Goal: Task Accomplishment & Management: Use online tool/utility

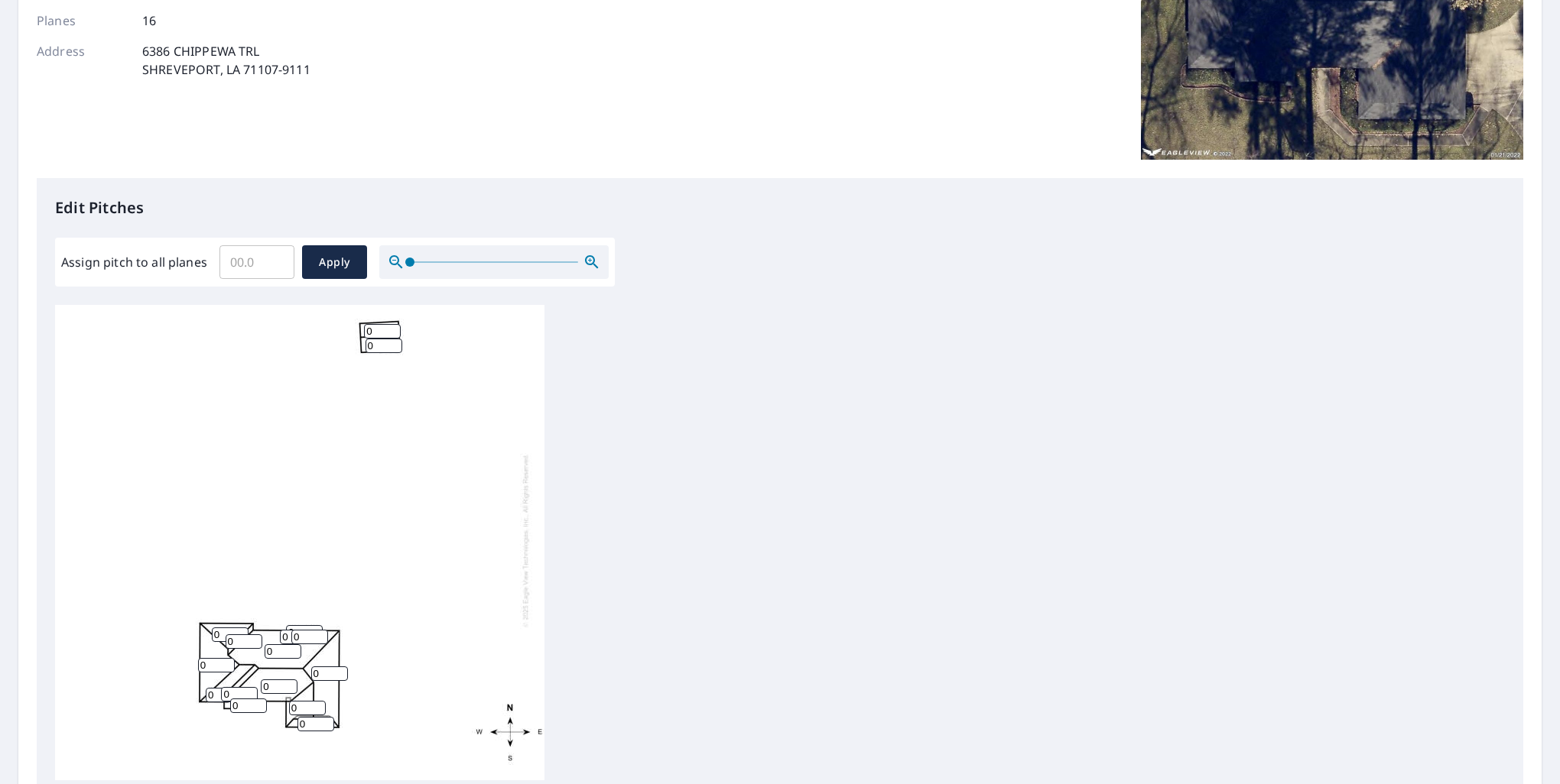
scroll to position [382, 0]
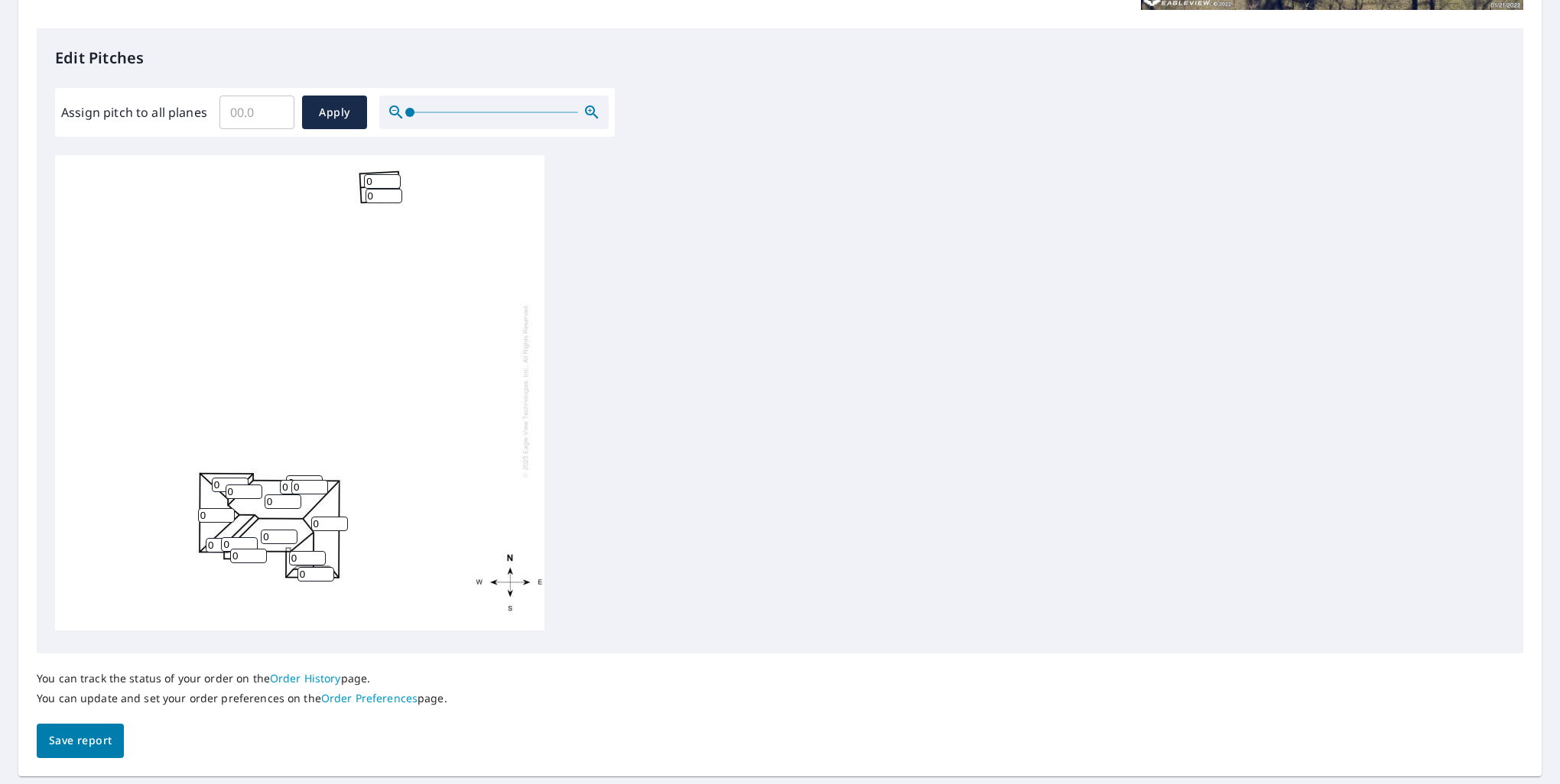
click at [257, 112] on input "Assign pitch to all planes" at bounding box center [257, 112] width 75 height 43
type input "8"
click at [319, 108] on span "Apply" at bounding box center [335, 113] width 41 height 20
type input "8"
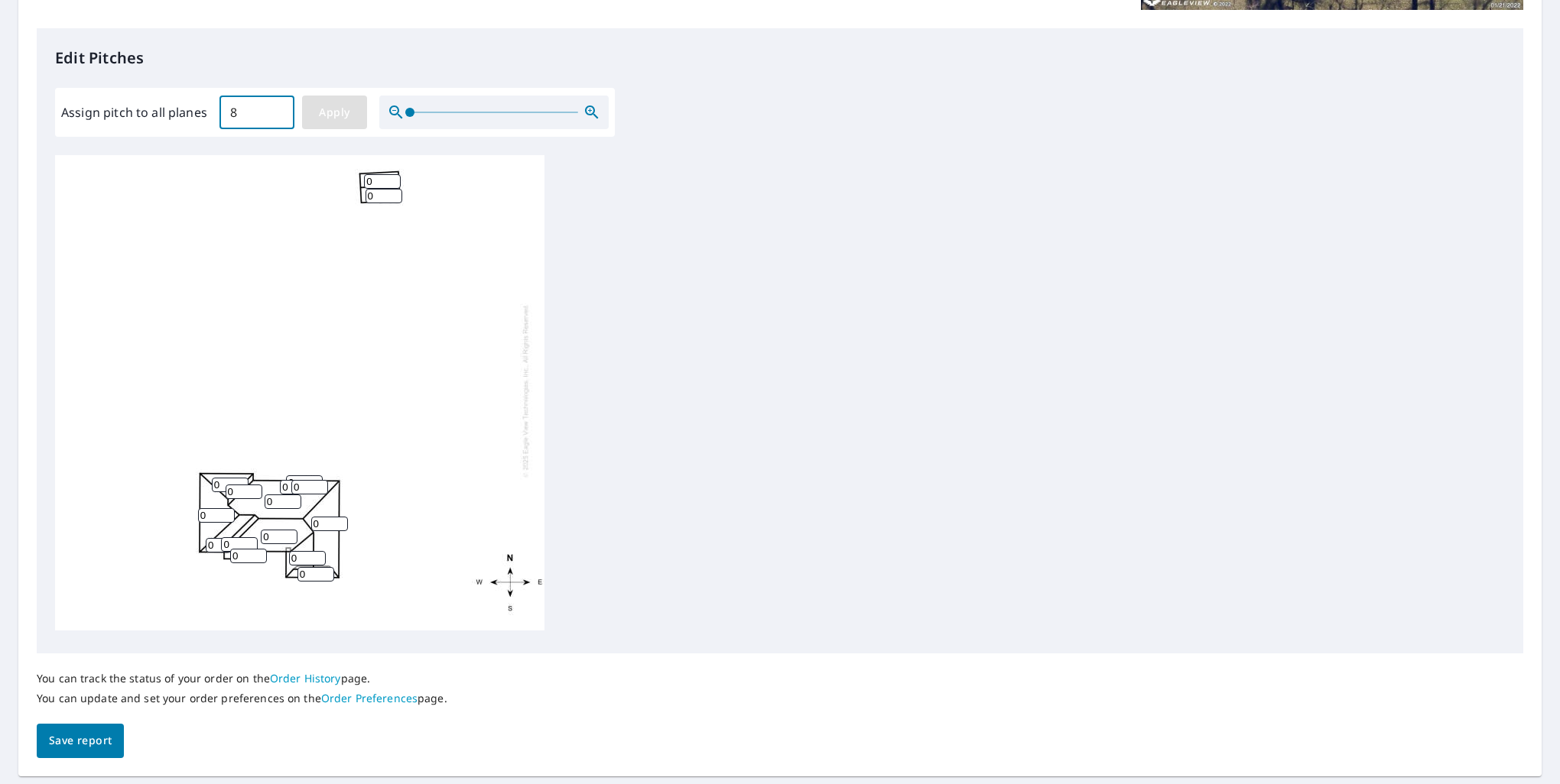
type input "8"
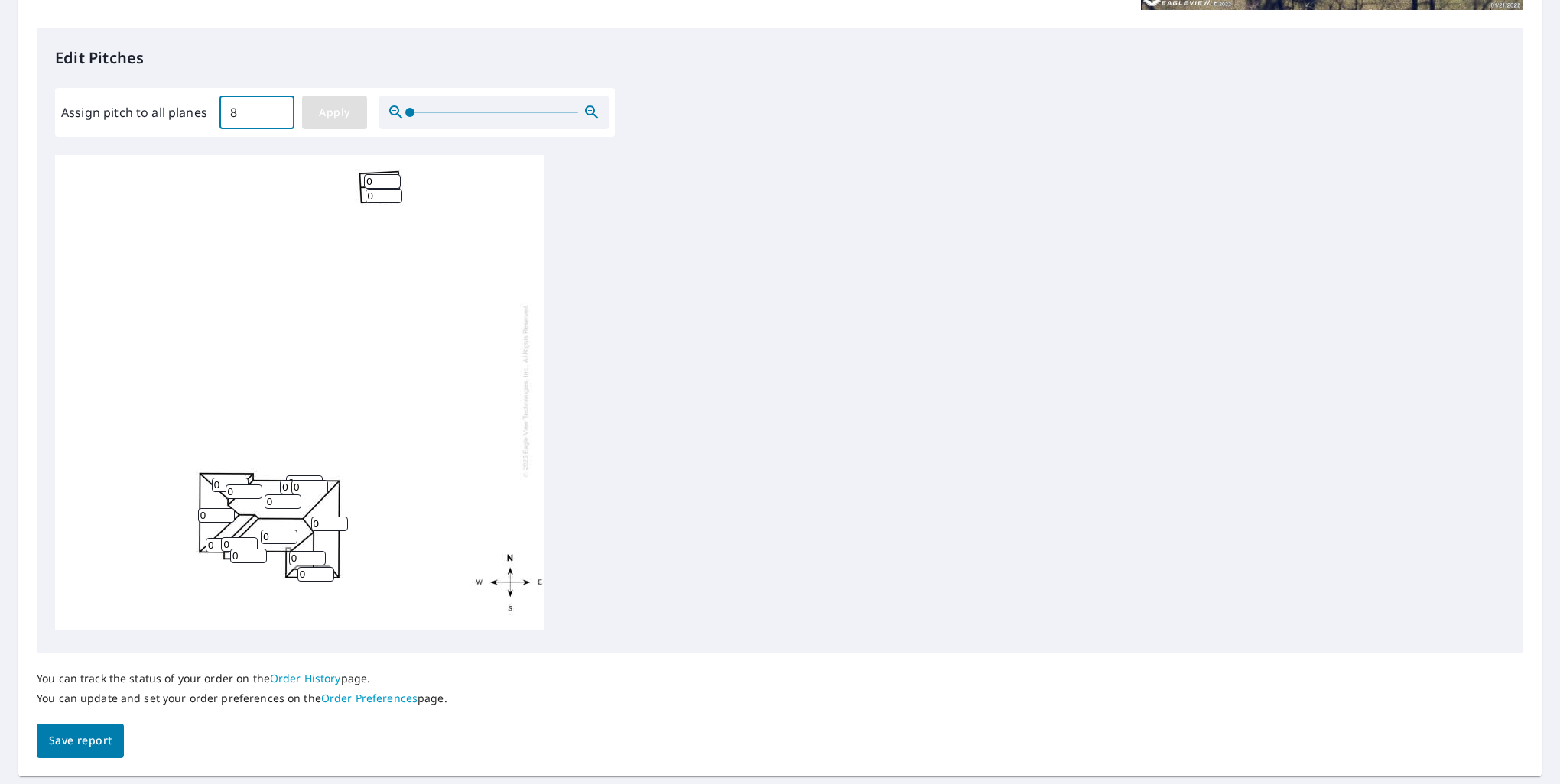
type input "8"
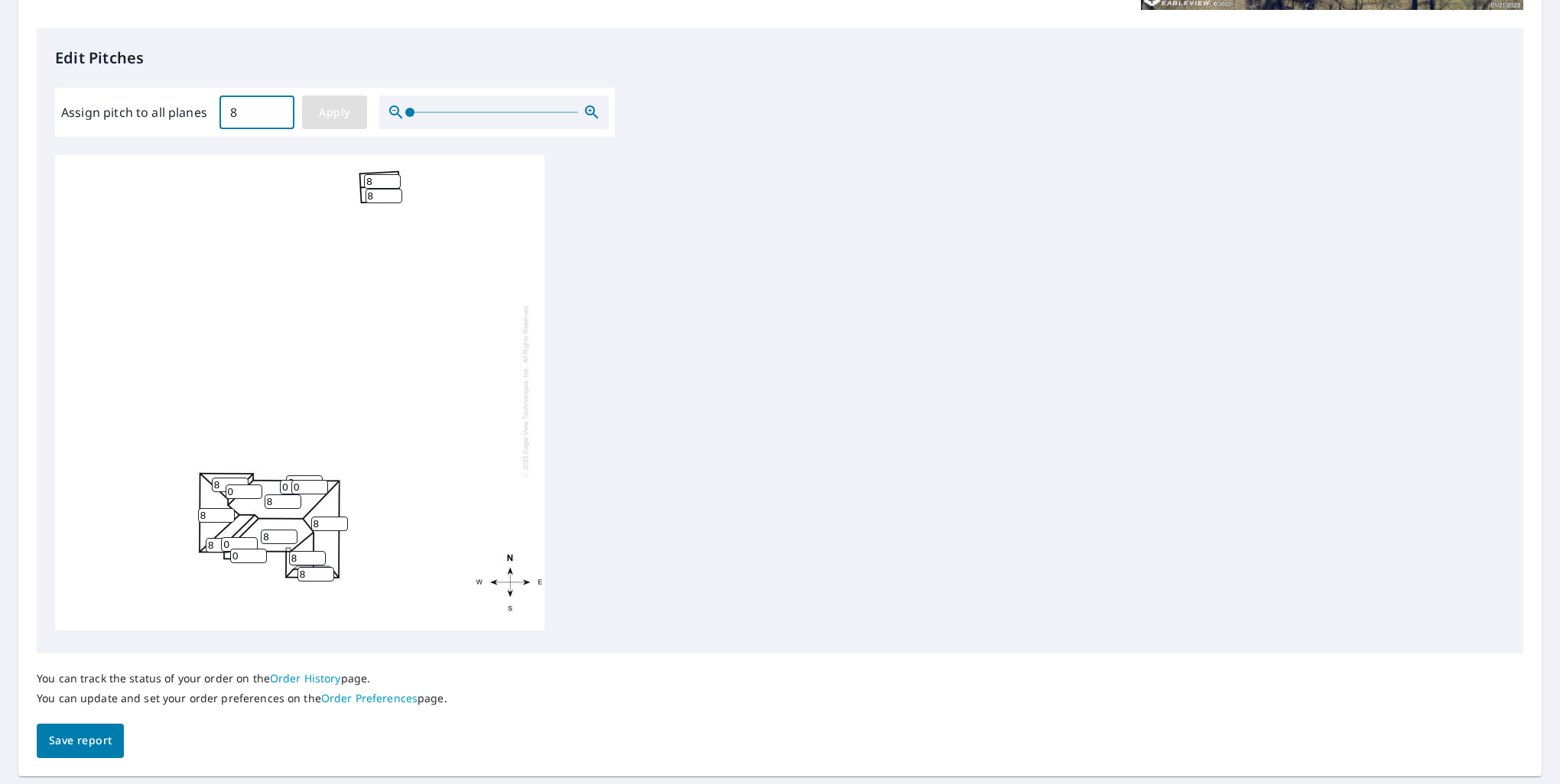
type input "8"
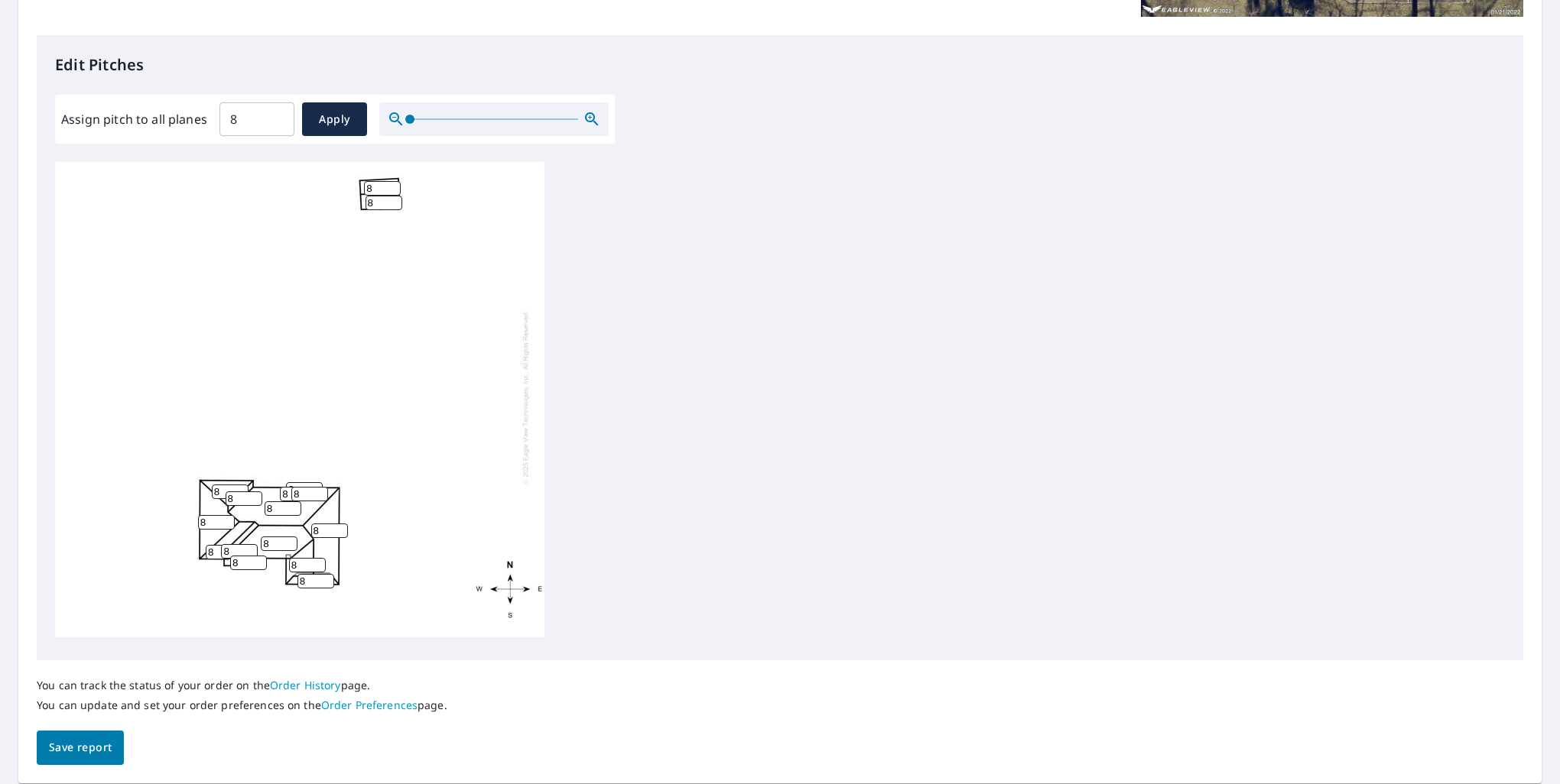
scroll to position [348, 0]
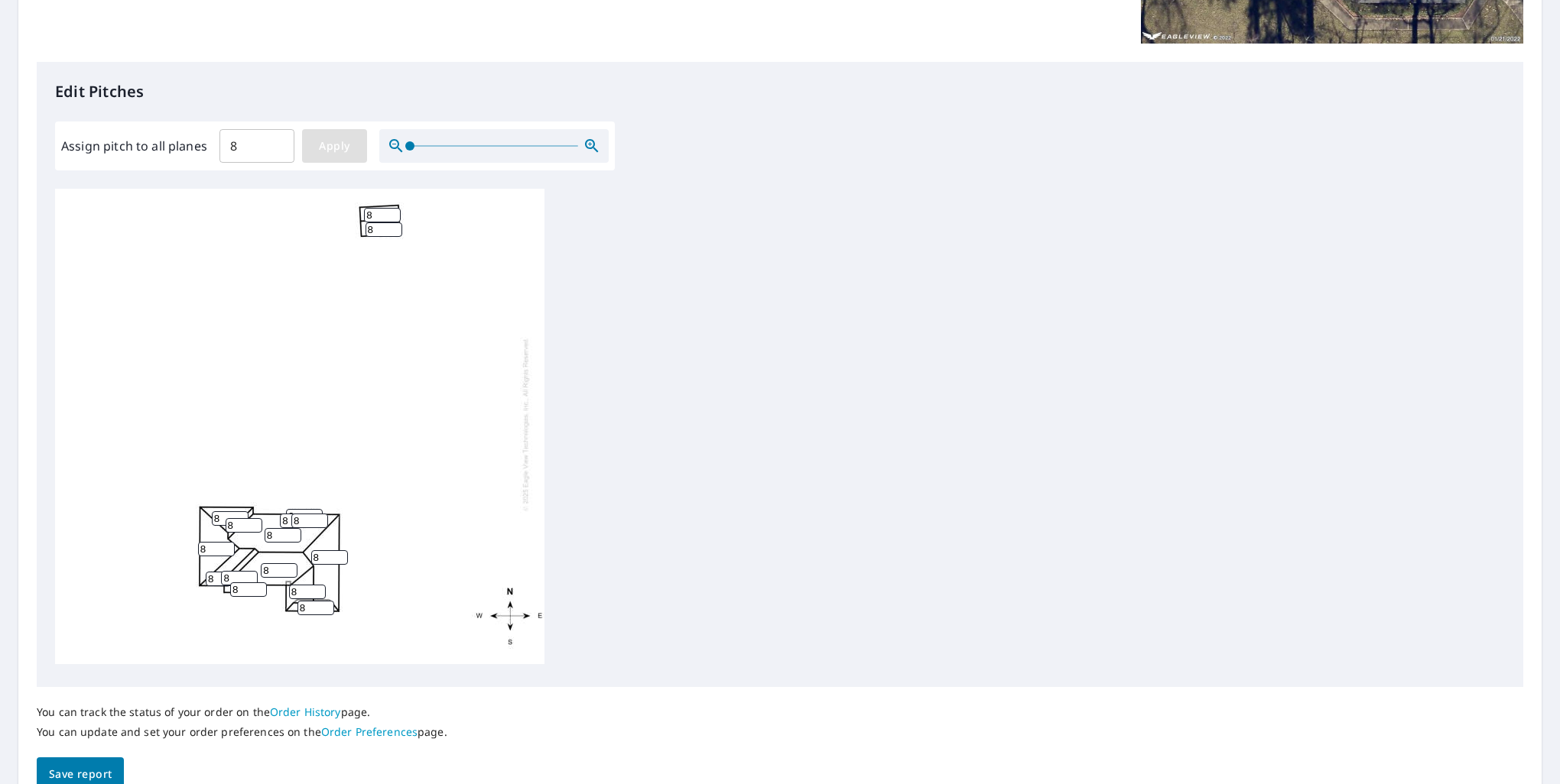
click at [345, 151] on span "Apply" at bounding box center [335, 147] width 41 height 20
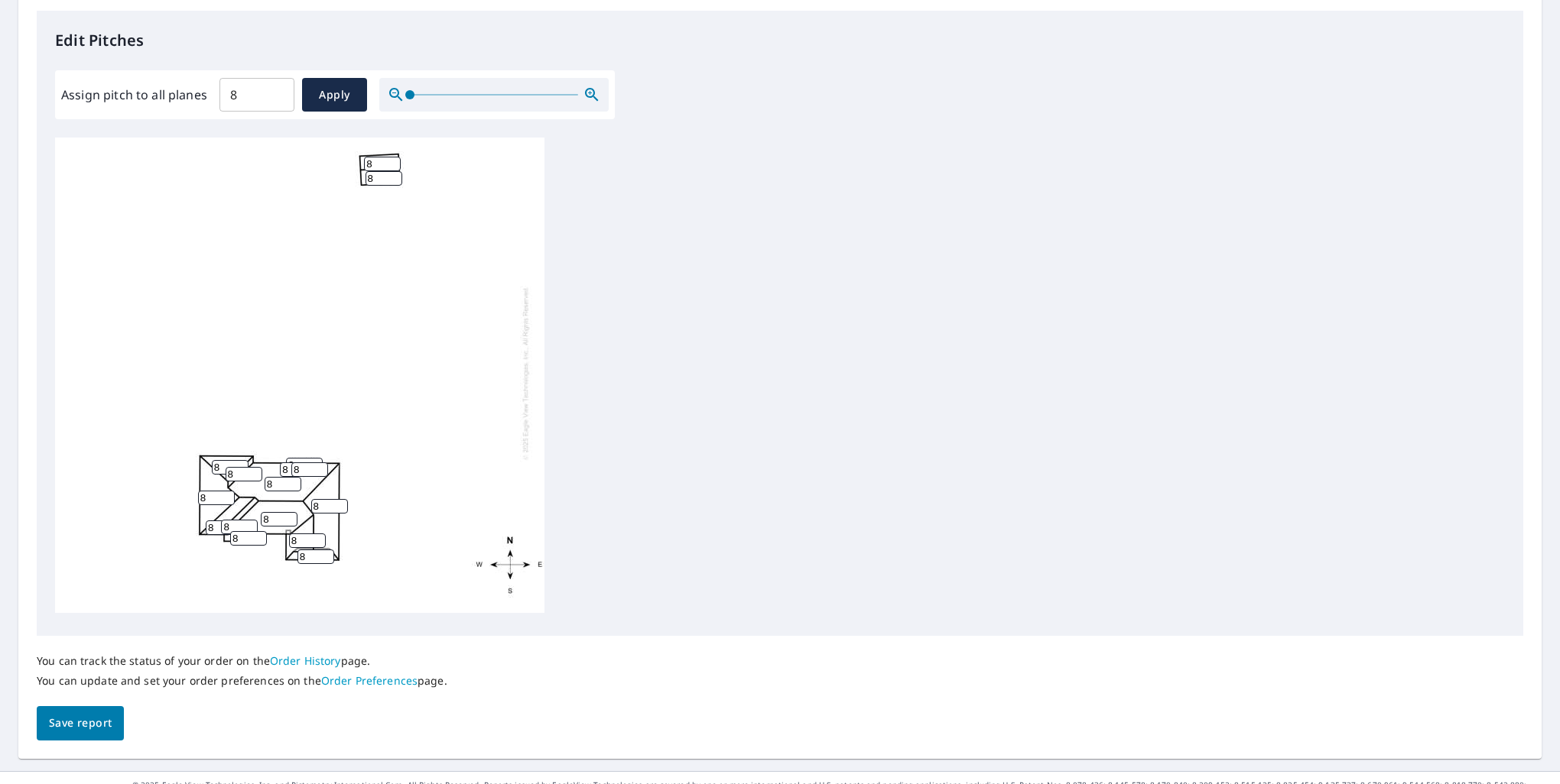
scroll to position [425, 0]
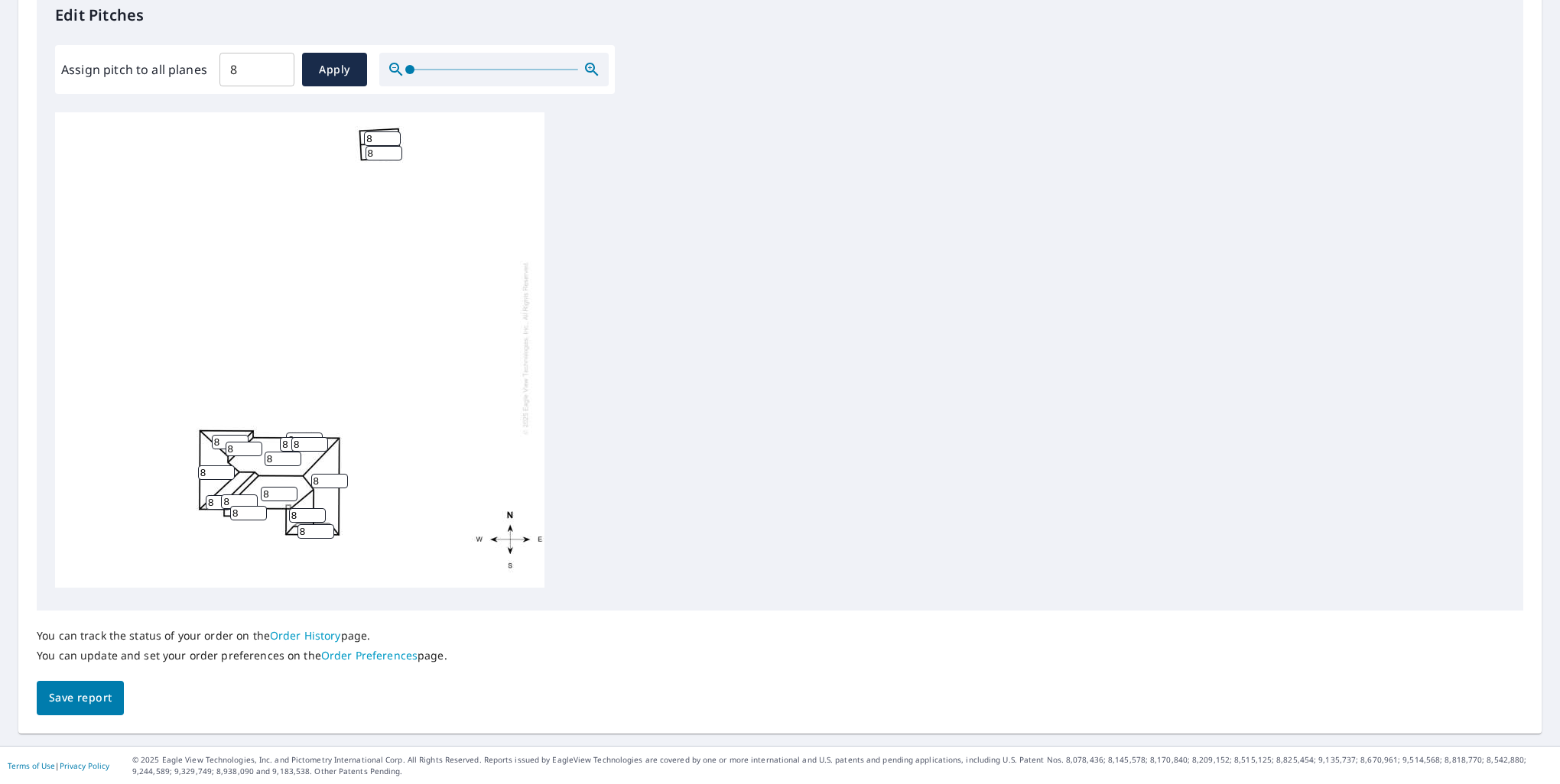
click at [96, 700] on span "Save report" at bounding box center [80, 698] width 63 height 20
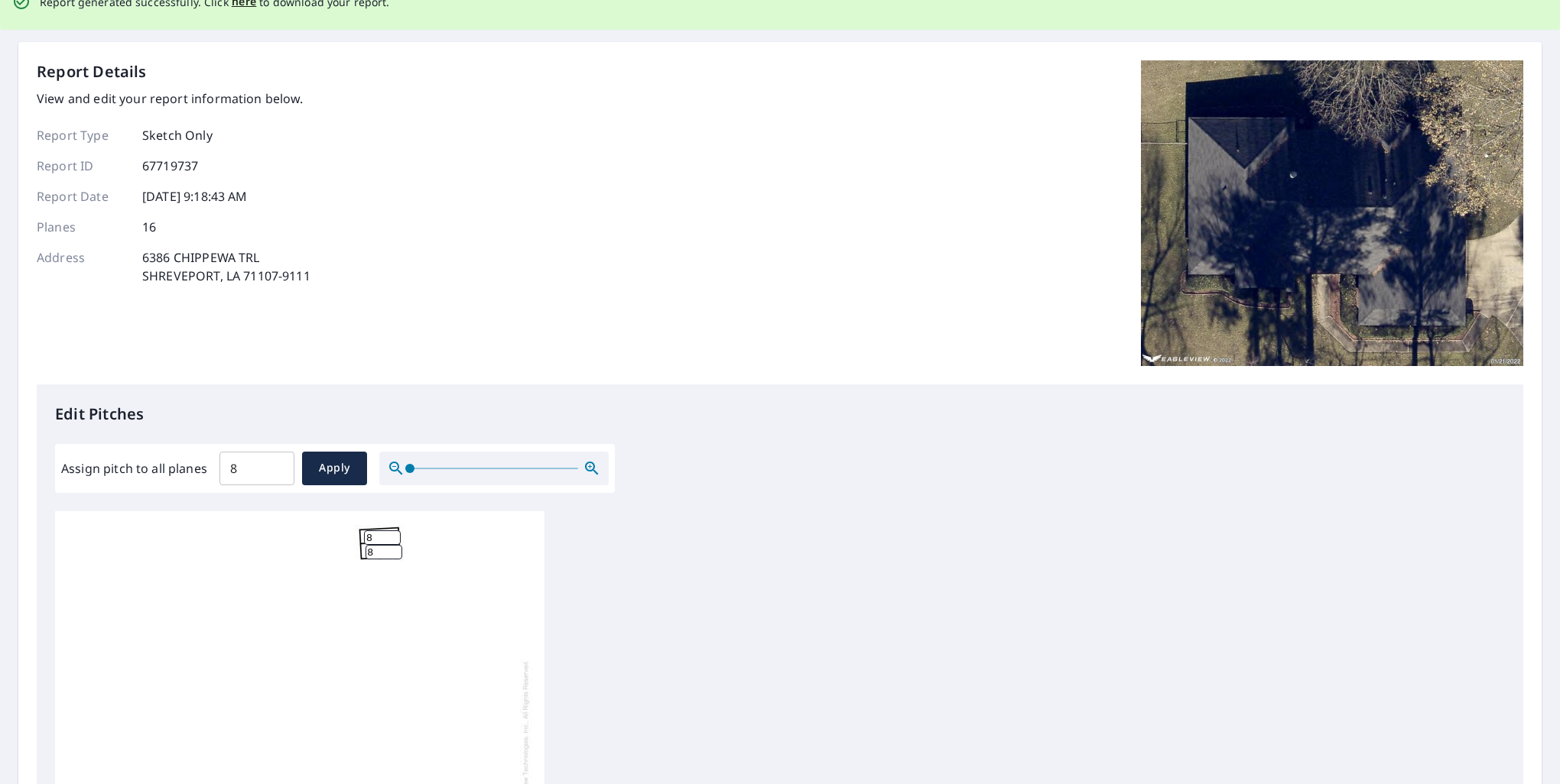
scroll to position [0, 0]
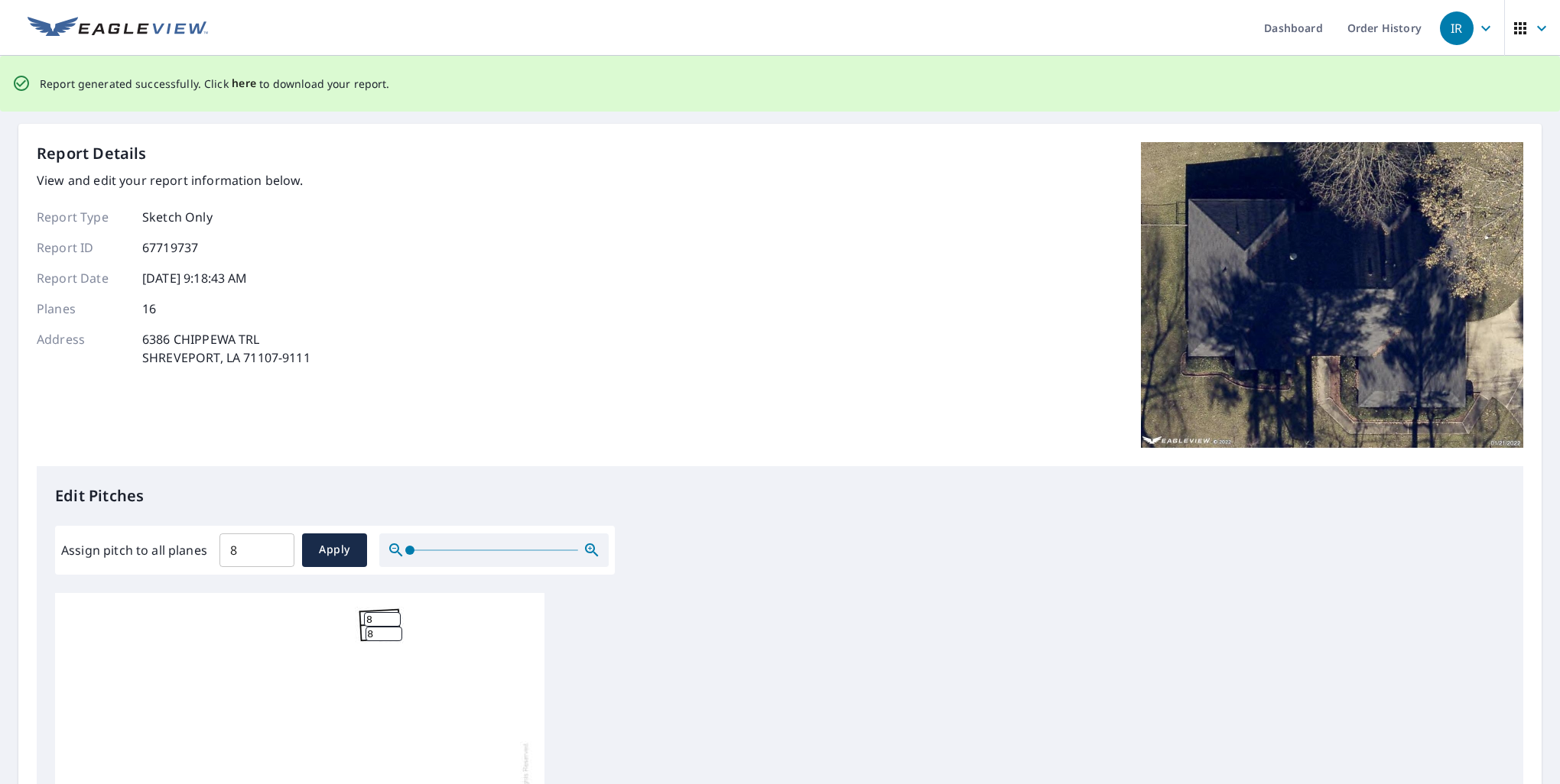
click at [239, 84] on span "here" at bounding box center [244, 83] width 25 height 20
click at [244, 87] on span "here" at bounding box center [244, 83] width 25 height 20
